Goal: Transaction & Acquisition: Purchase product/service

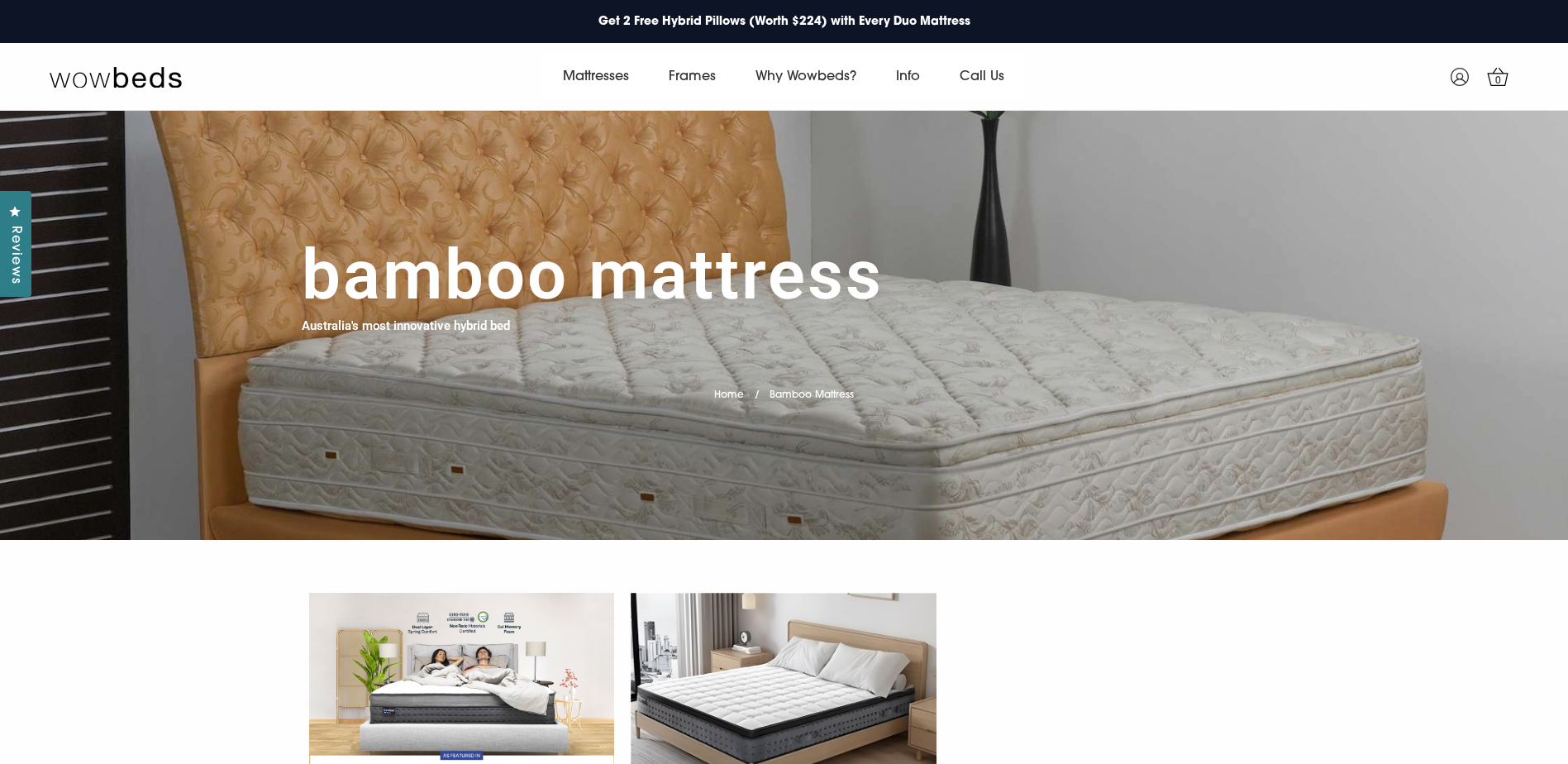
click at [1083, 161] on icon "Close dialog" at bounding box center [1086, 159] width 11 height 11
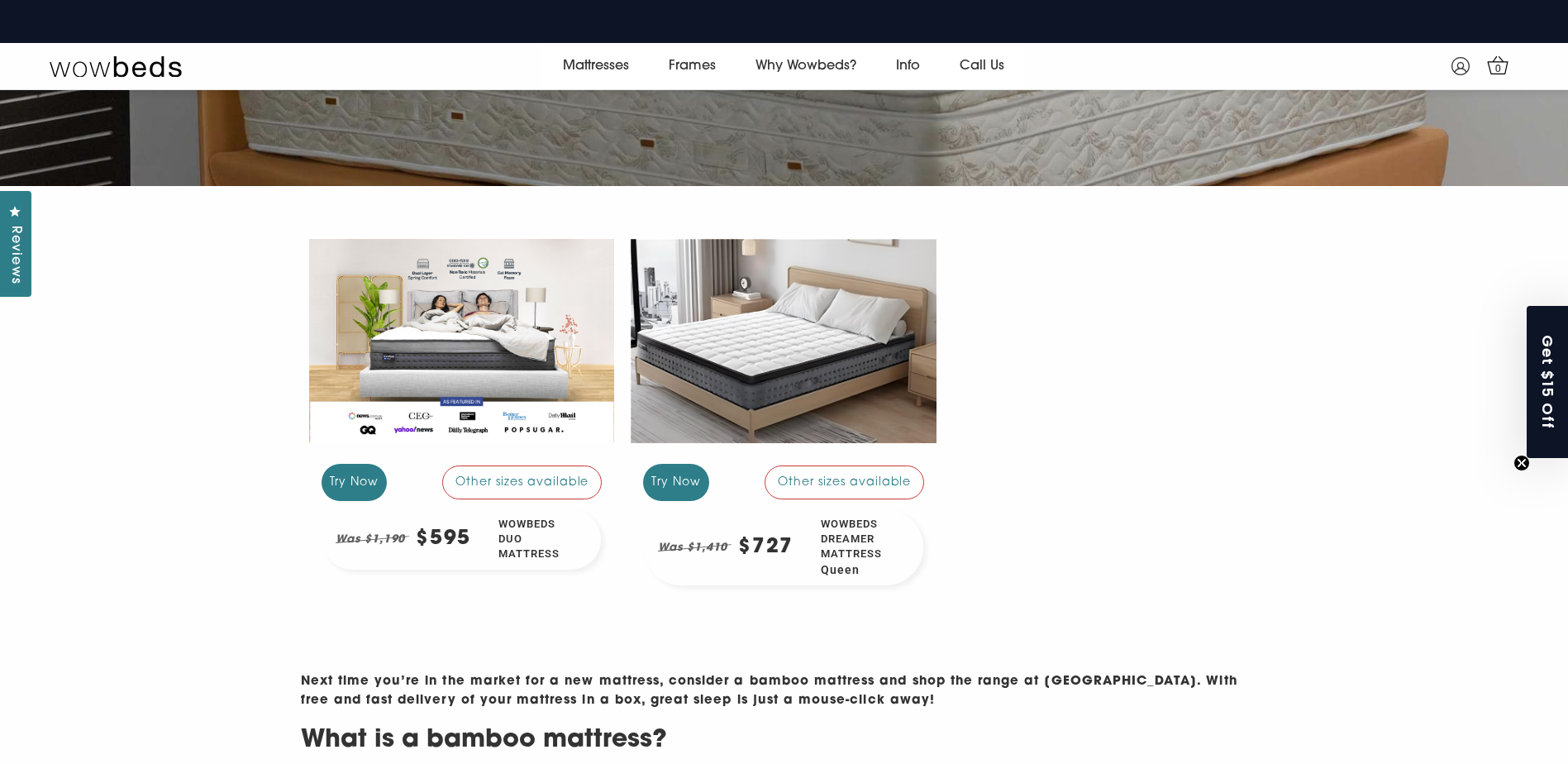
scroll to position [311, 0]
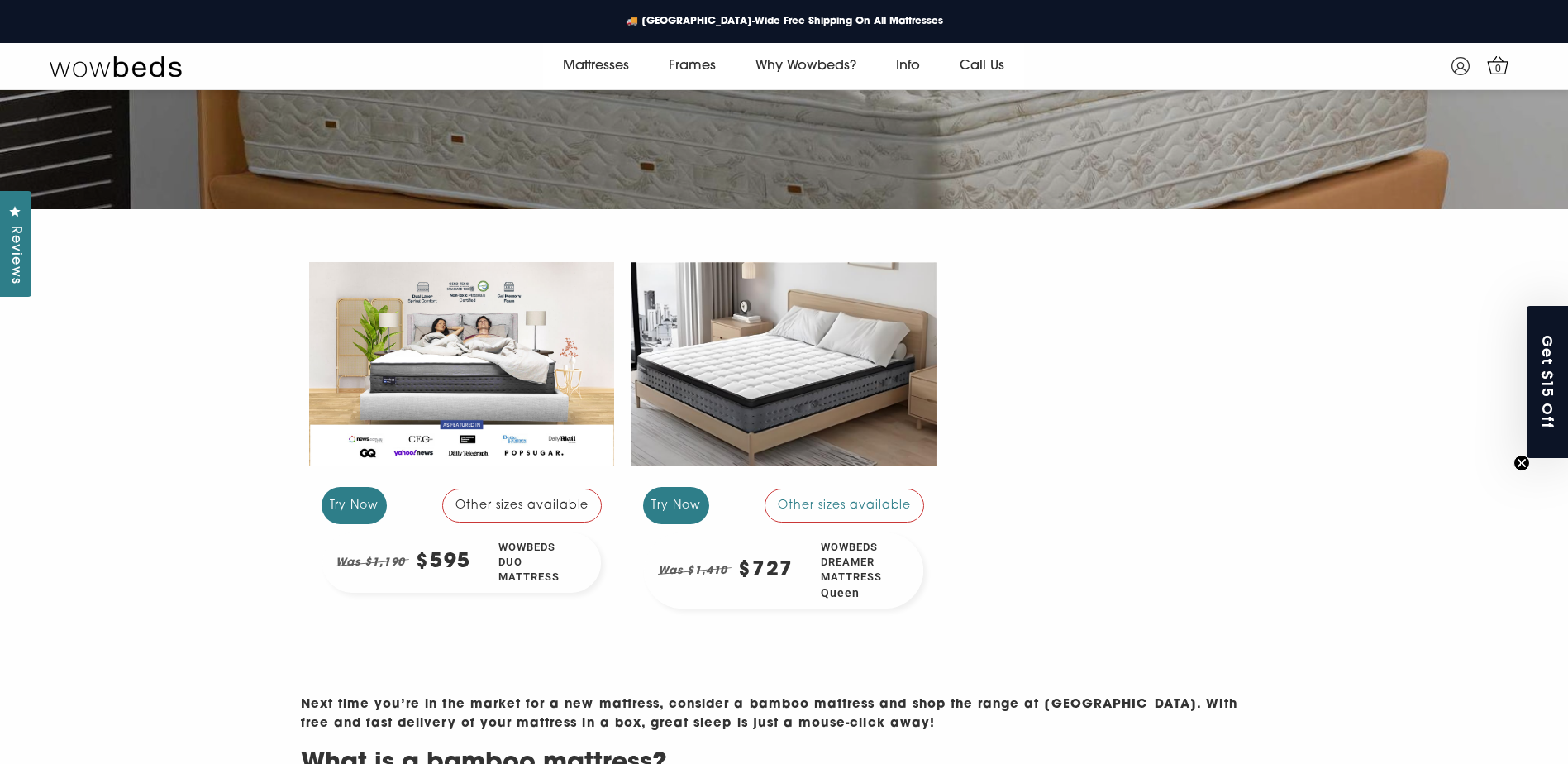
click at [458, 351] on div at bounding box center [462, 363] width 306 height 229
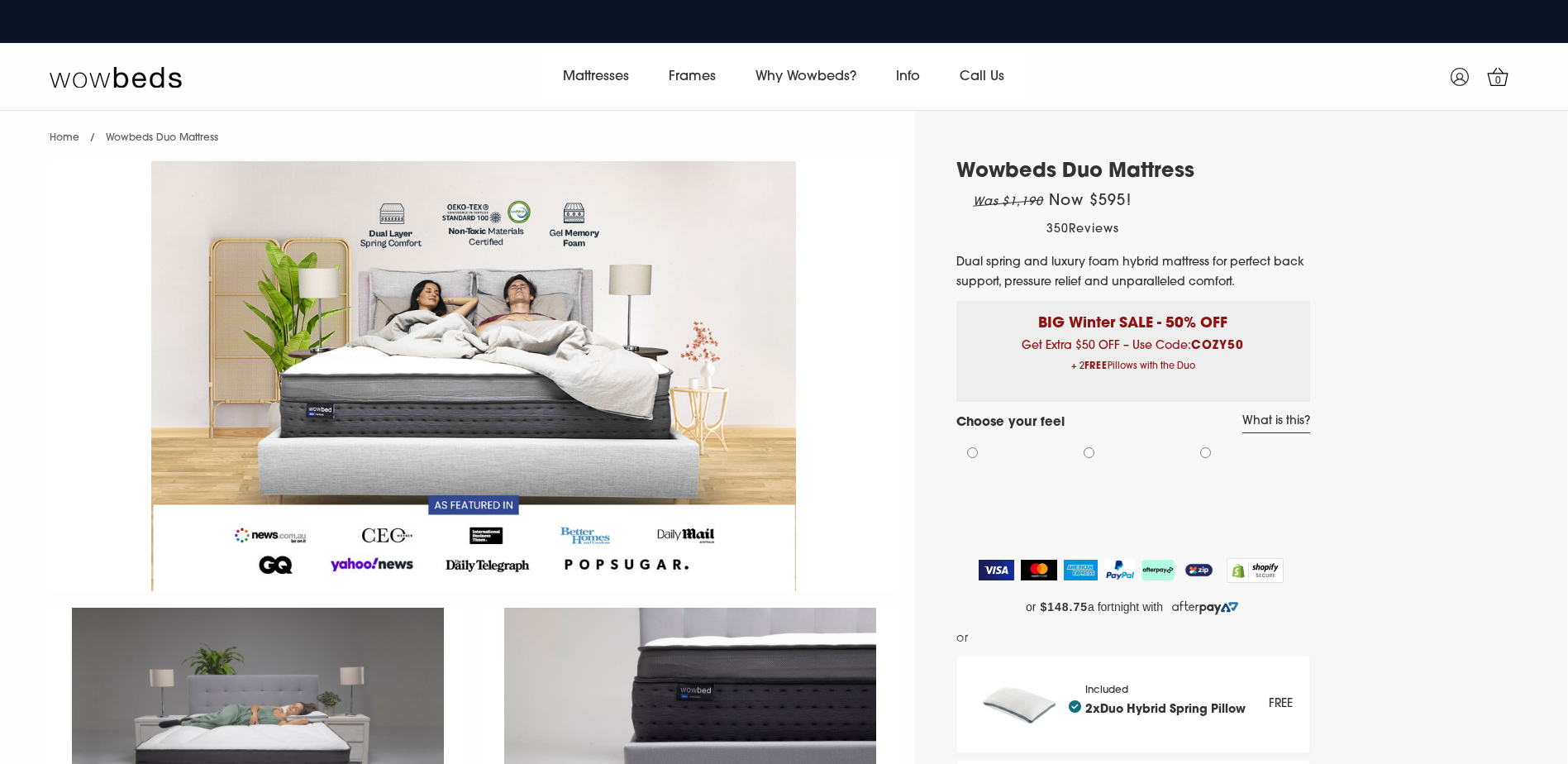
select select "Medium-Firm"
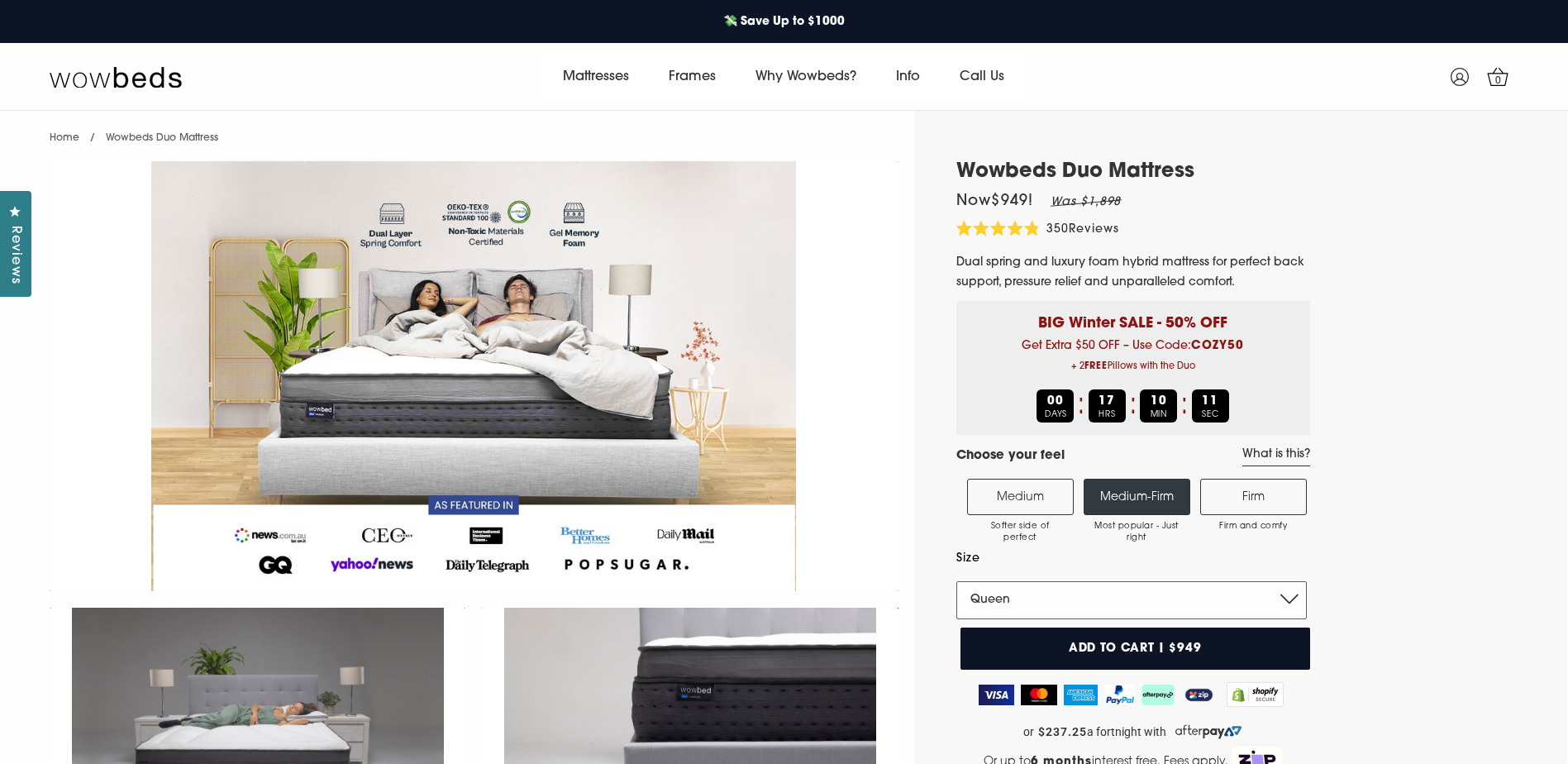
click at [1139, 597] on select "Single King Single Double Queen King" at bounding box center [1131, 601] width 350 height 38
select select "Double"
click at [956, 582] on select "Single King Single Double Queen King" at bounding box center [1131, 601] width 350 height 38
click at [1006, 500] on label "Medium Softer side of perfect" at bounding box center [1021, 497] width 106 height 37
click at [0, 0] on input "Medium Softer side of perfect" at bounding box center [0, 0] width 0 height 0
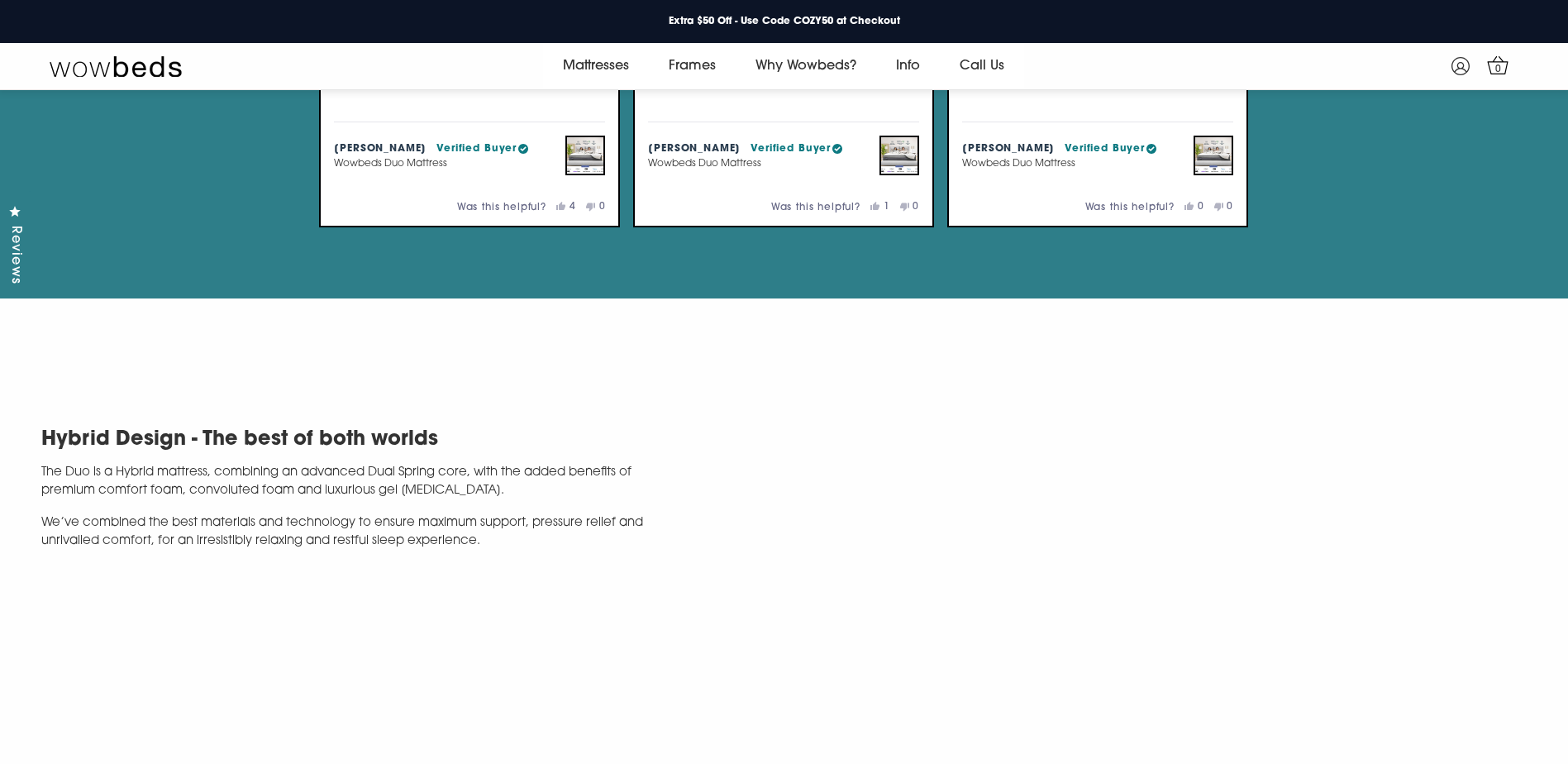
scroll to position [3702, 0]
